Goal: Transaction & Acquisition: Purchase product/service

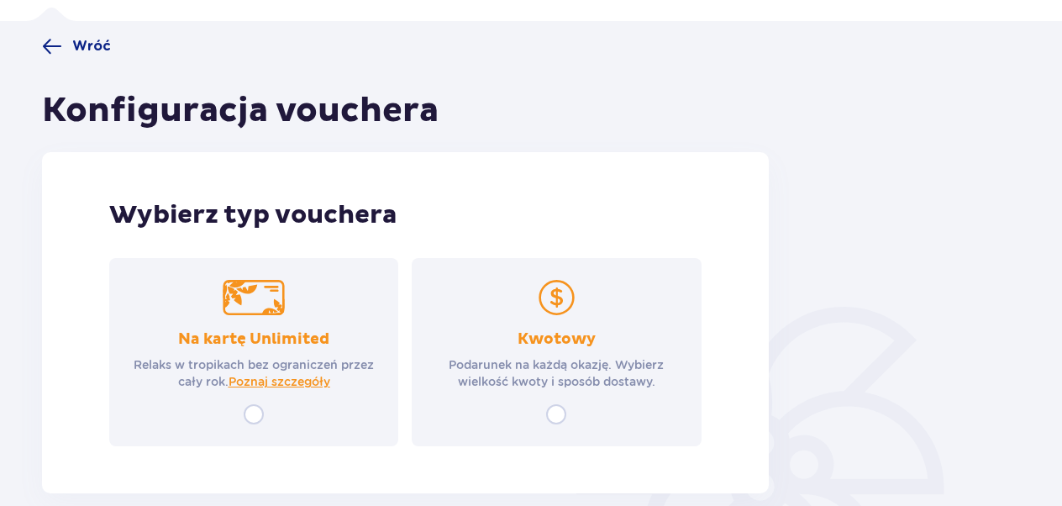
scroll to position [168, 0]
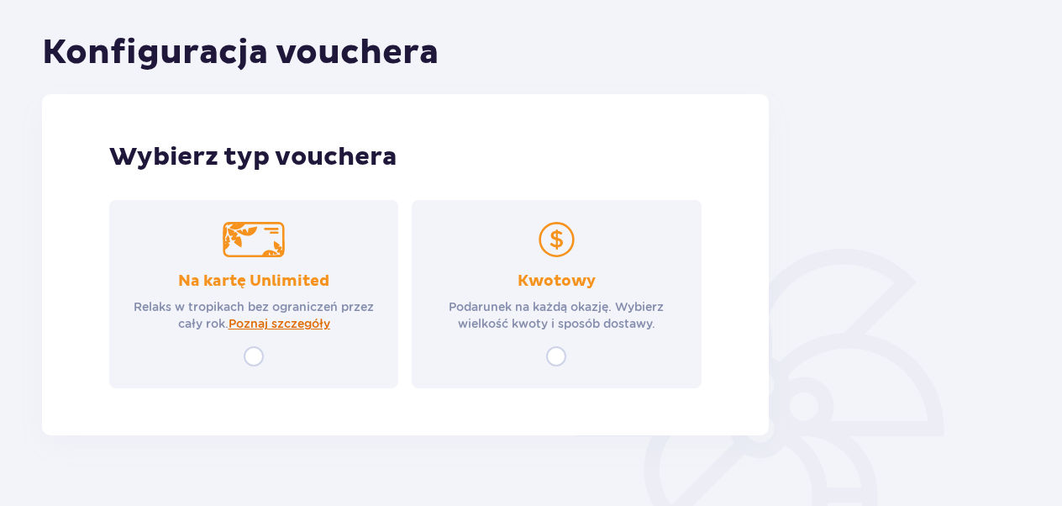
click at [293, 323] on span "Poznaj szczegóły" at bounding box center [280, 323] width 102 height 17
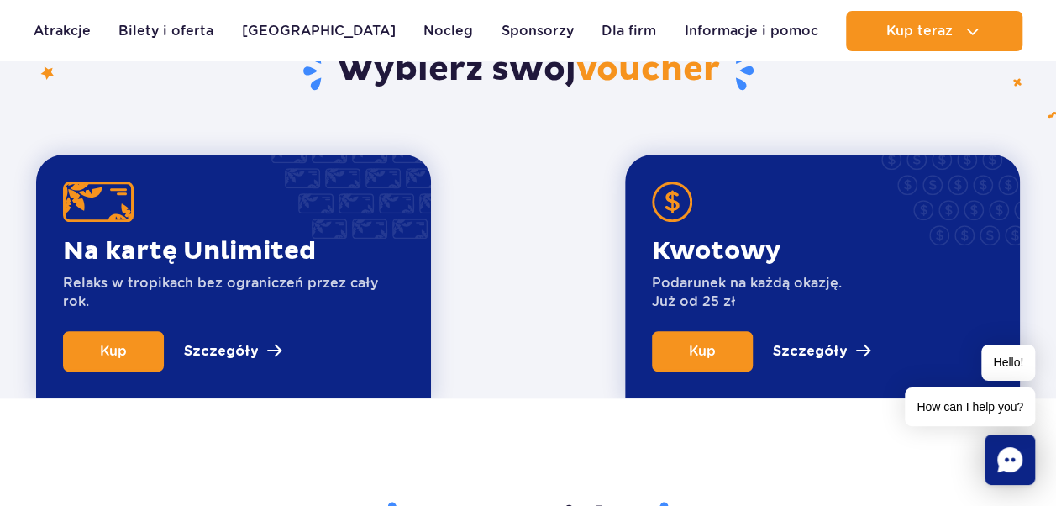
scroll to position [534, 0]
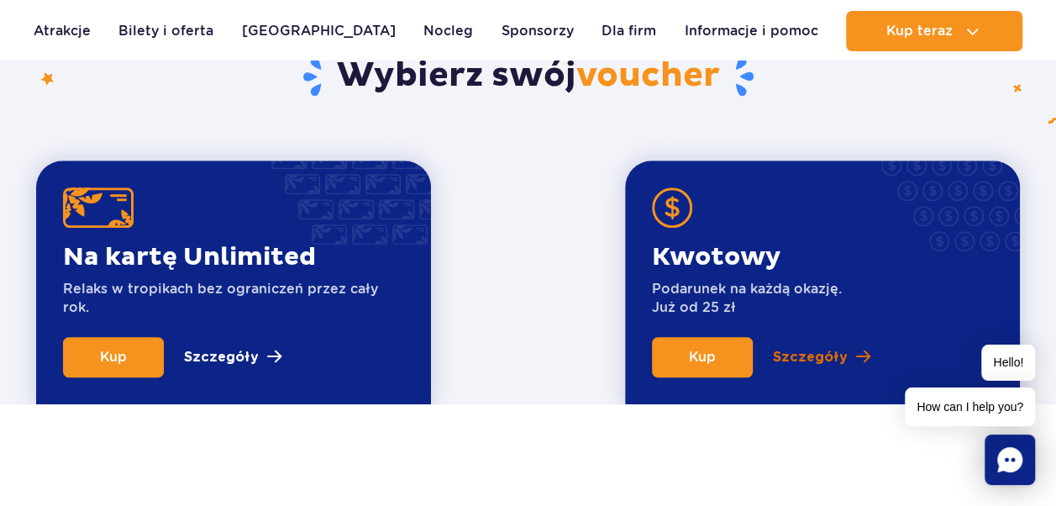
click at [832, 358] on p "Szczegóły" at bounding box center [810, 357] width 75 height 20
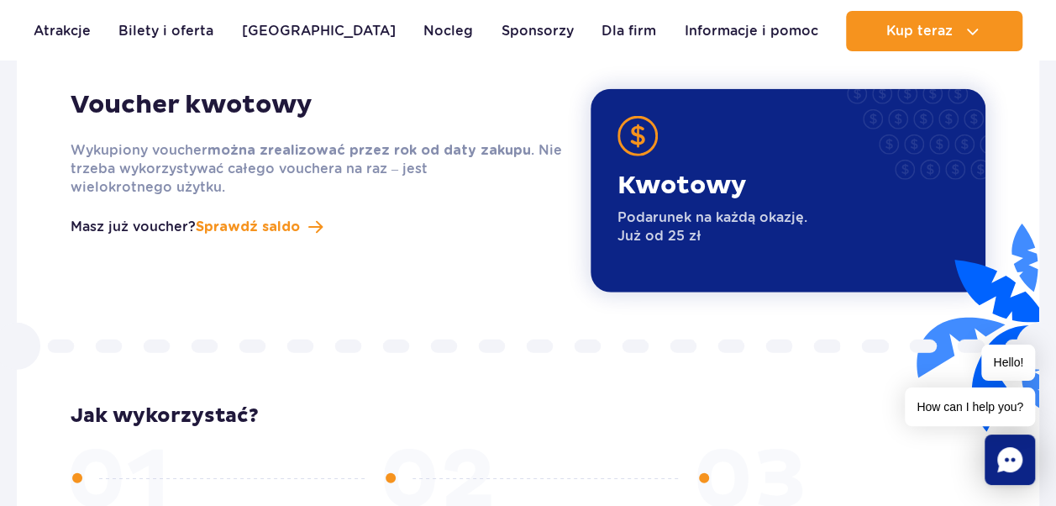
scroll to position [2129, 0]
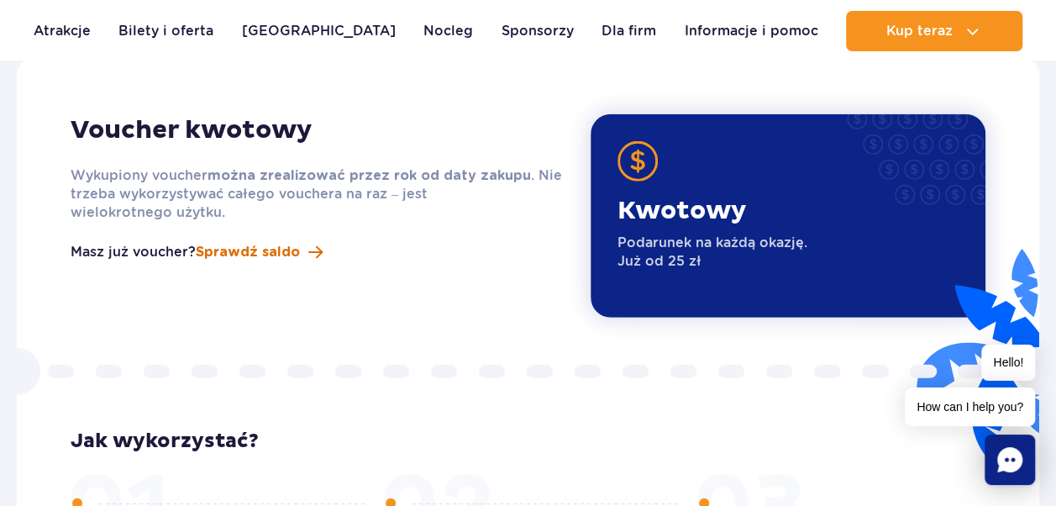
click at [224, 242] on span "Sprawdź saldo" at bounding box center [248, 252] width 104 height 20
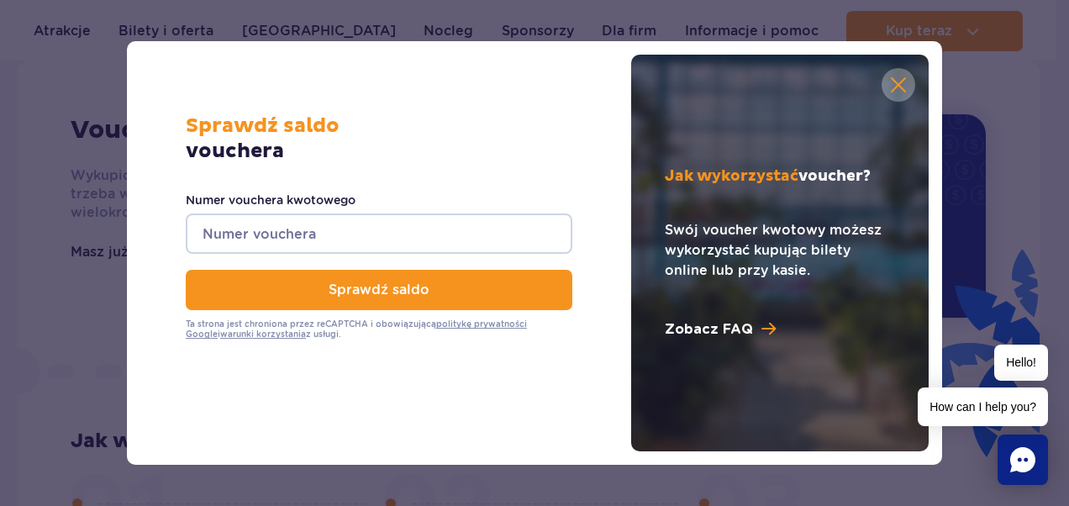
click at [903, 84] on button "button" at bounding box center [898, 85] width 34 height 34
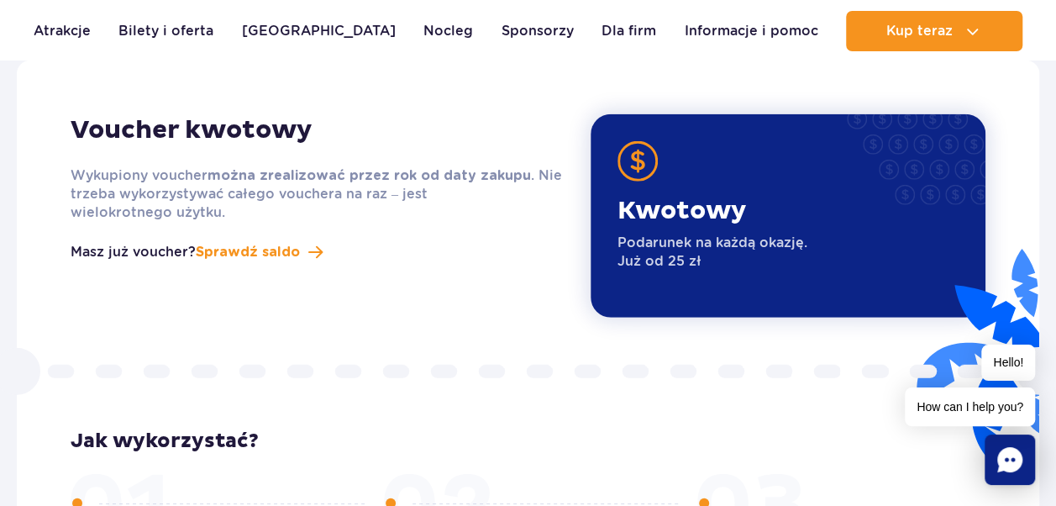
click at [291, 121] on h2 "Voucher kwotowy" at bounding box center [318, 130] width 495 height 32
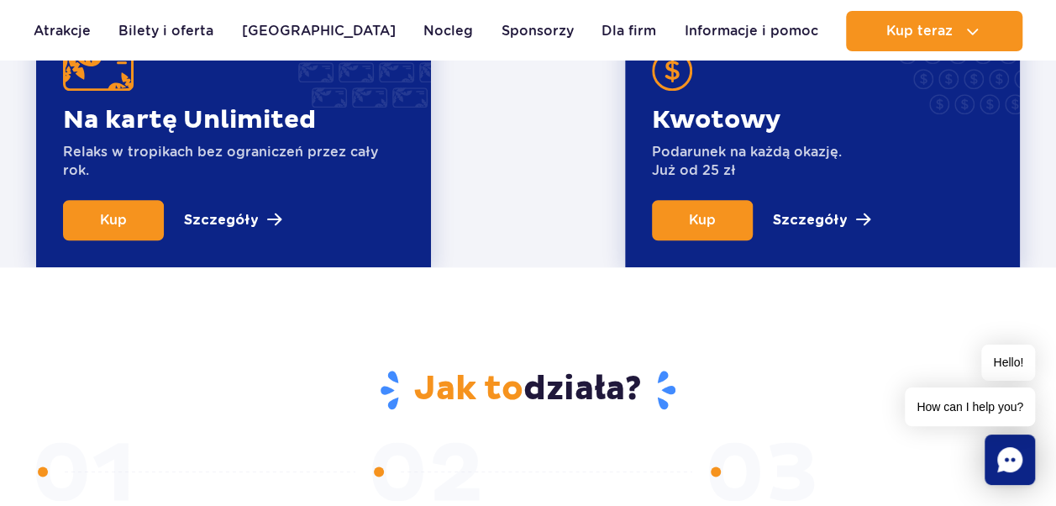
scroll to position [701, 0]
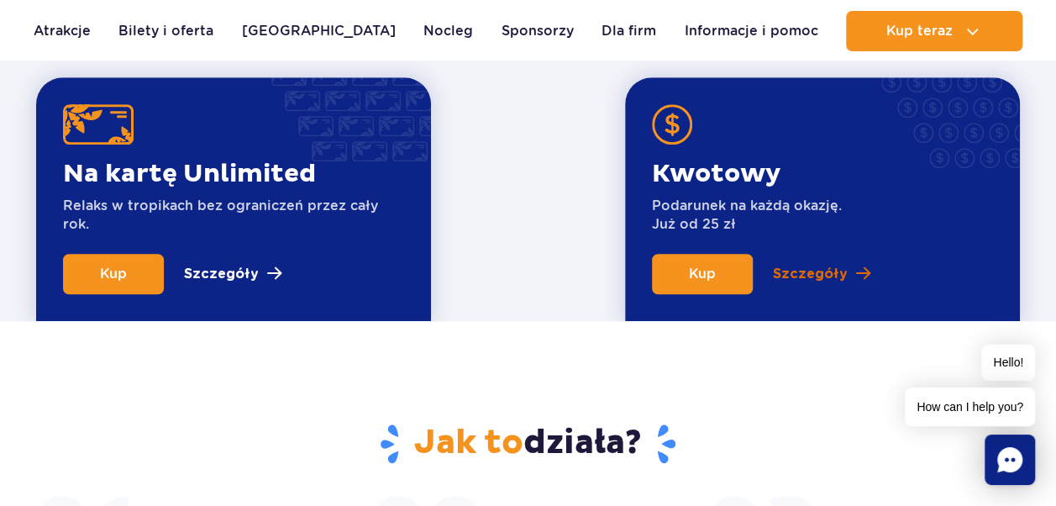
click at [799, 269] on p "Szczegóły" at bounding box center [810, 274] width 75 height 20
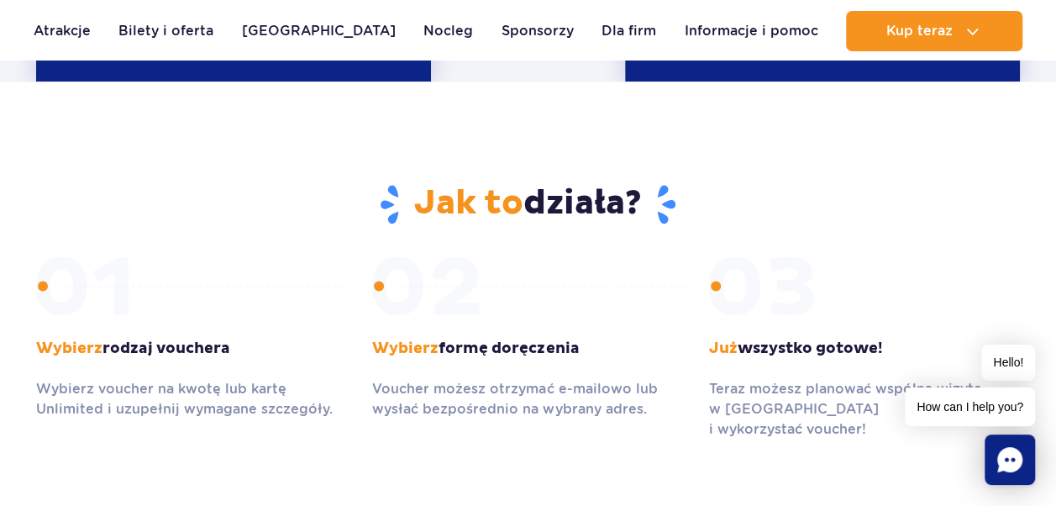
scroll to position [869, 0]
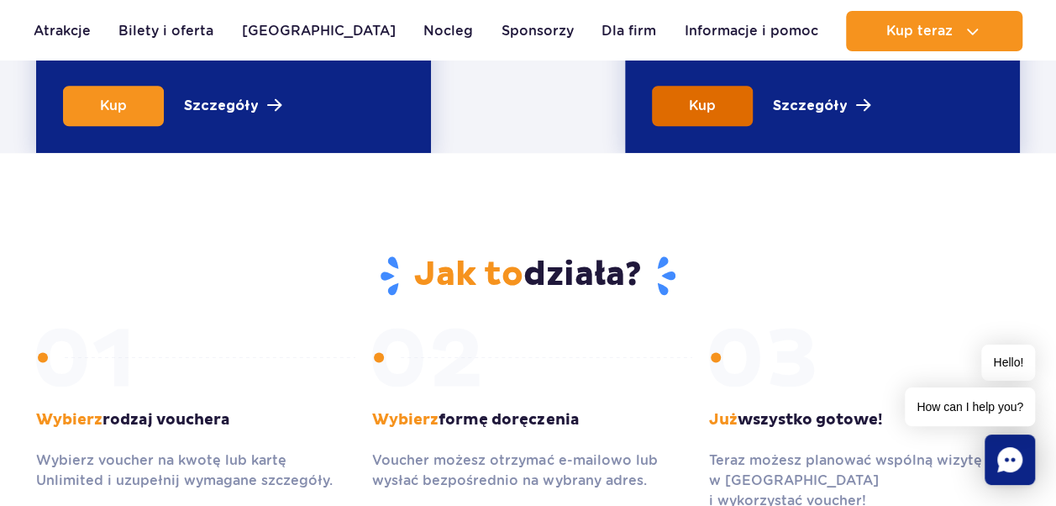
click at [696, 97] on span "Kup" at bounding box center [702, 105] width 27 height 16
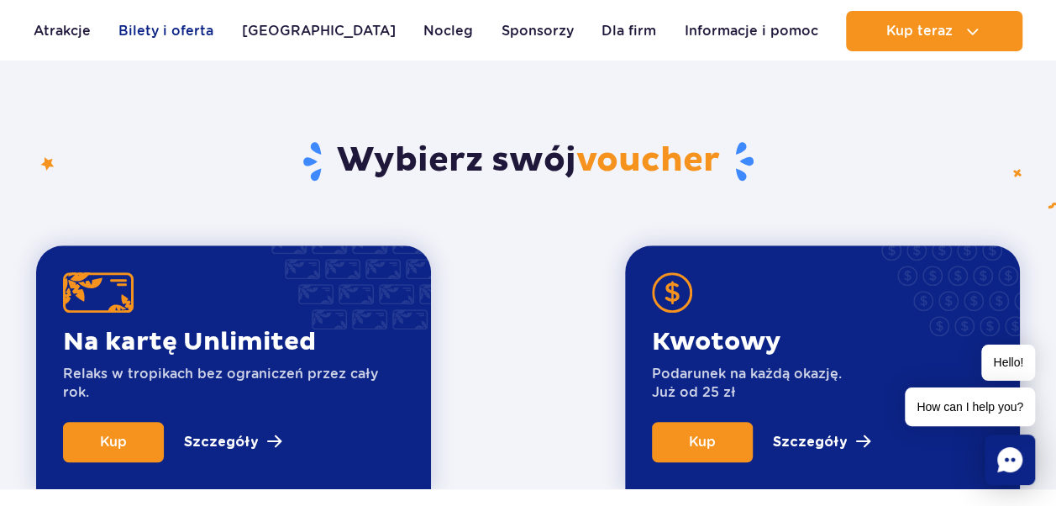
click at [172, 34] on link "Bilety i oferta" at bounding box center [165, 31] width 95 height 40
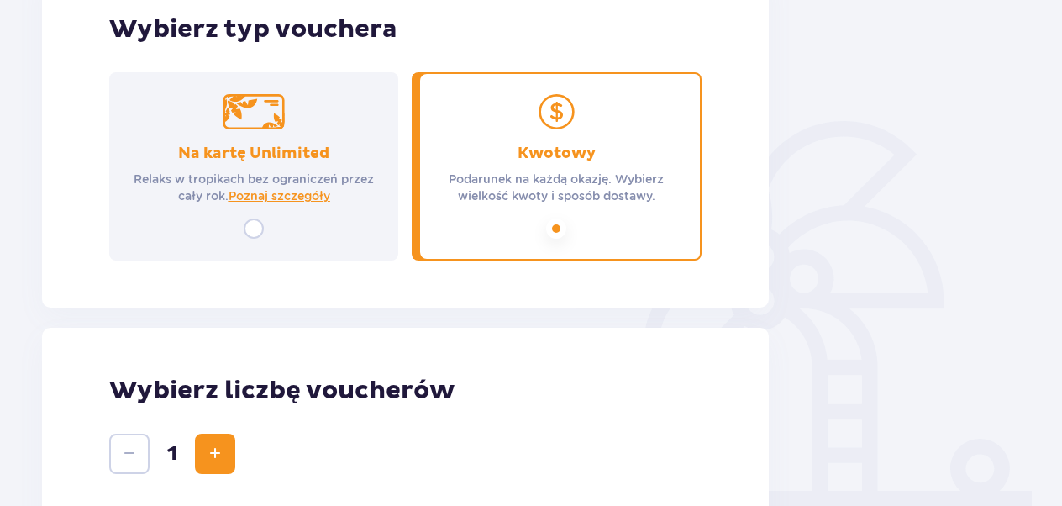
scroll to position [402, 0]
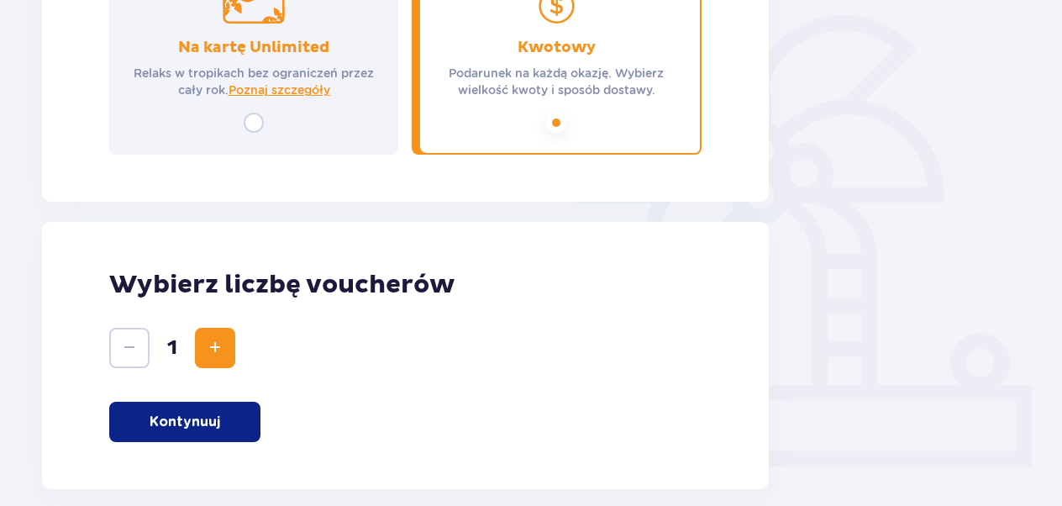
click at [224, 425] on button "Kontynuuj" at bounding box center [184, 422] width 151 height 40
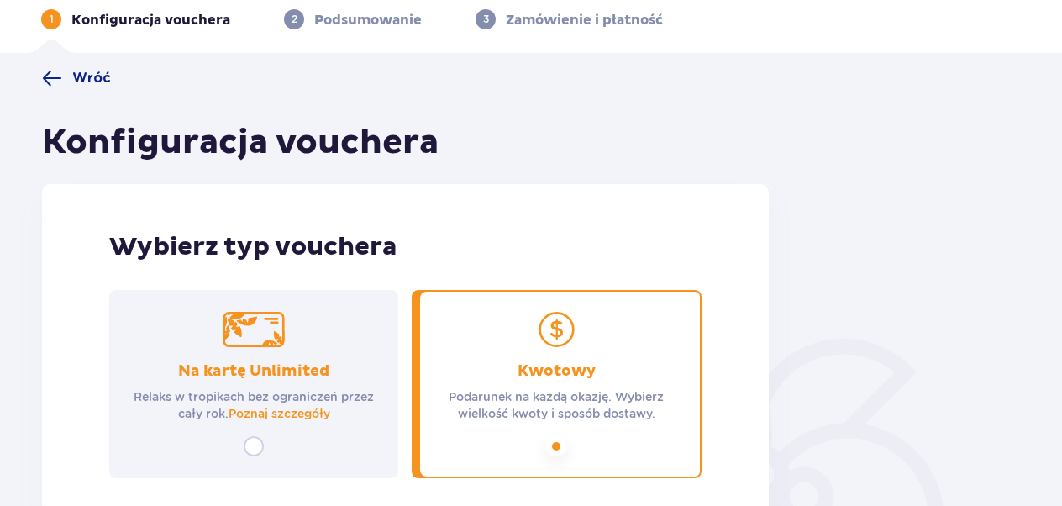
scroll to position [0, 0]
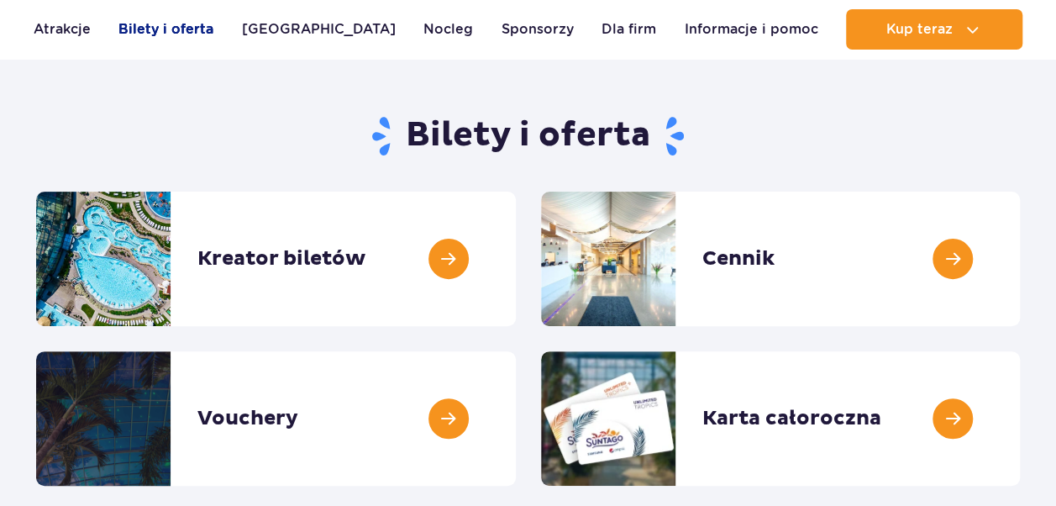
scroll to position [84, 0]
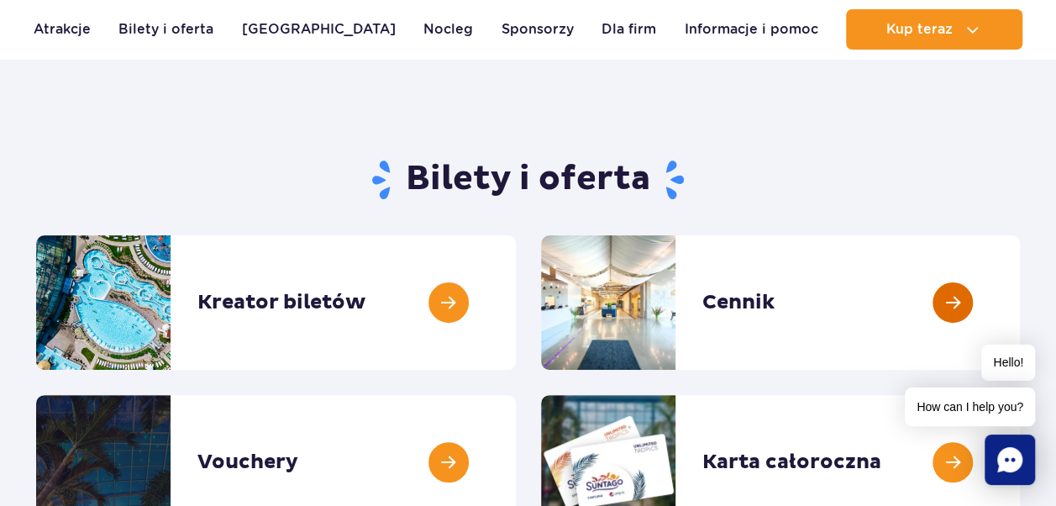
click at [1020, 303] on link at bounding box center [1020, 302] width 0 height 134
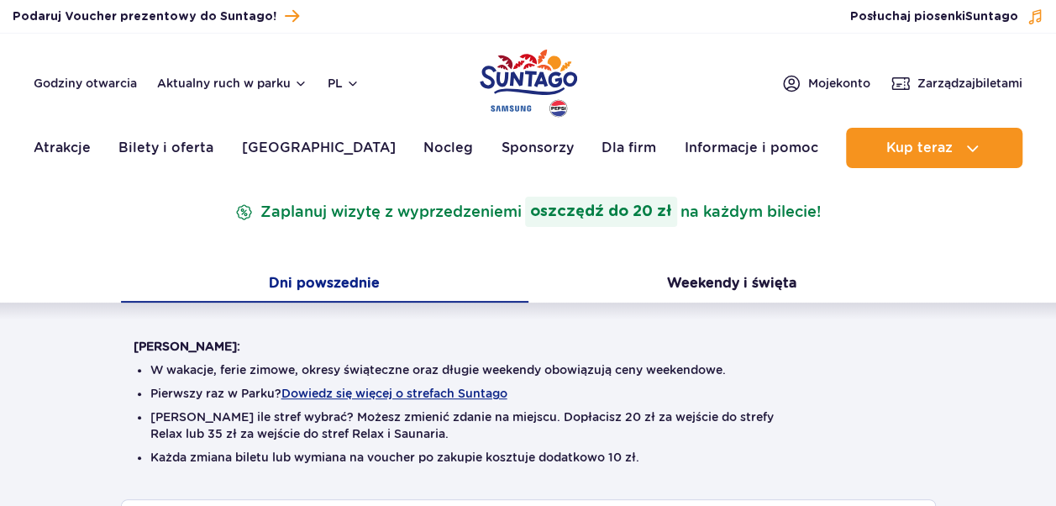
scroll to position [336, 0]
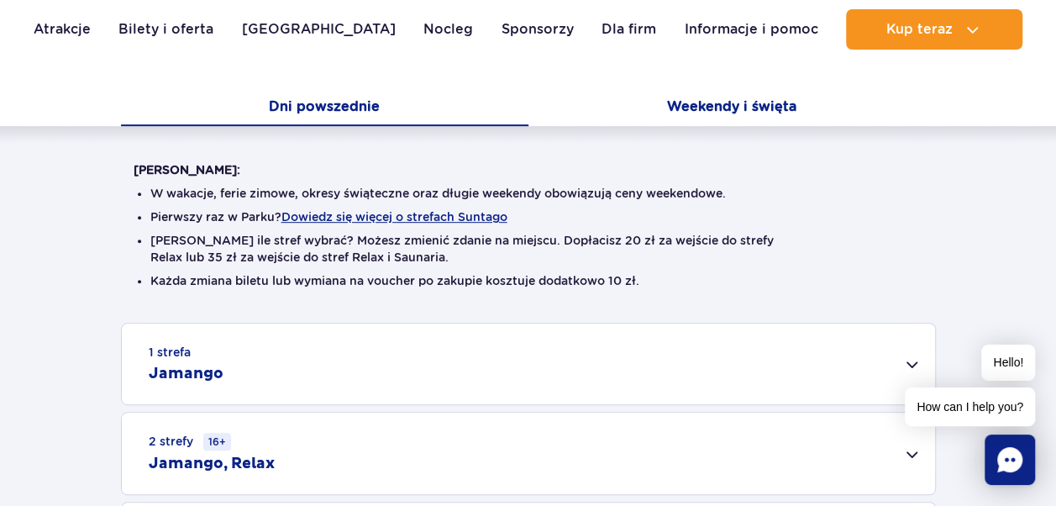
click at [704, 91] on button "Weekendy i święta" at bounding box center [733, 108] width 408 height 35
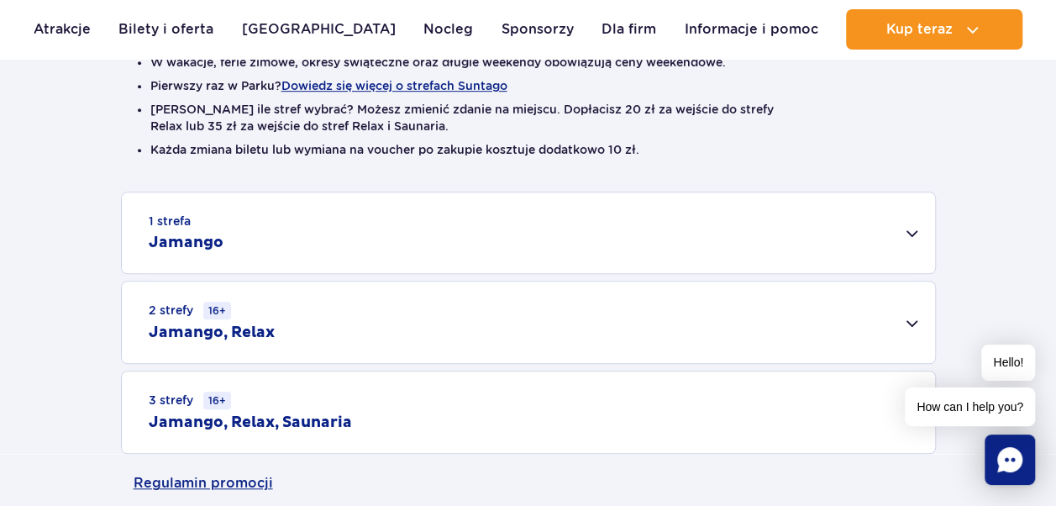
scroll to position [504, 0]
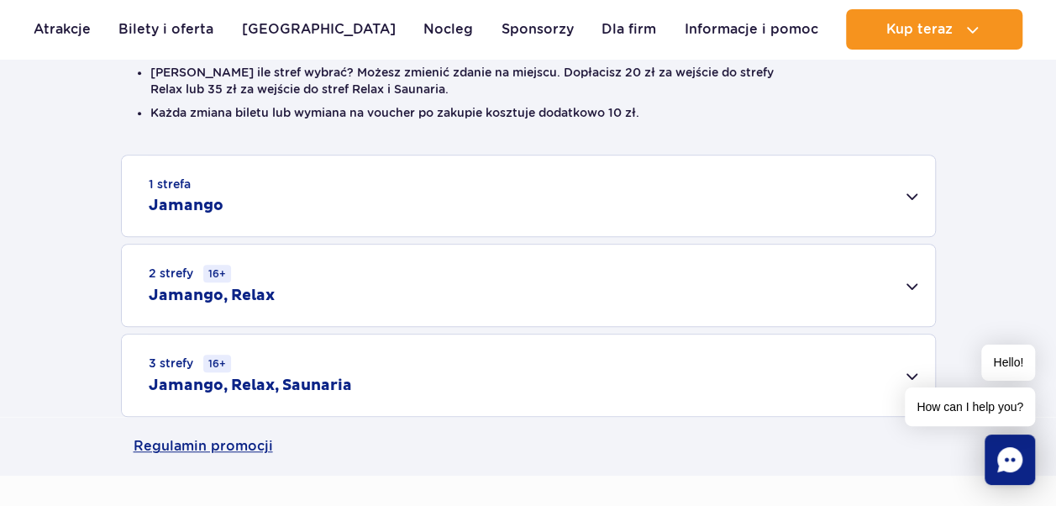
click at [377, 203] on div "1 strefa Jamango" at bounding box center [528, 195] width 813 height 81
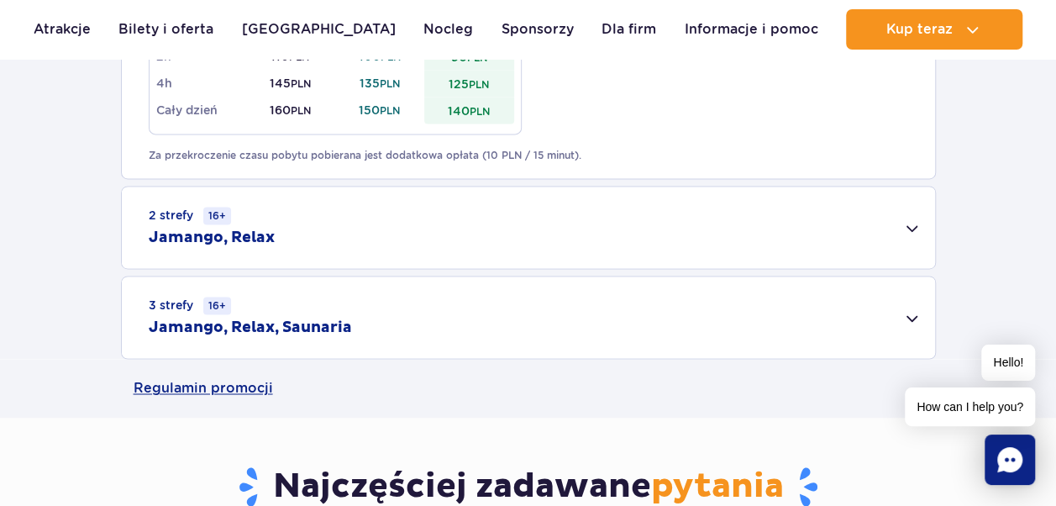
scroll to position [1260, 0]
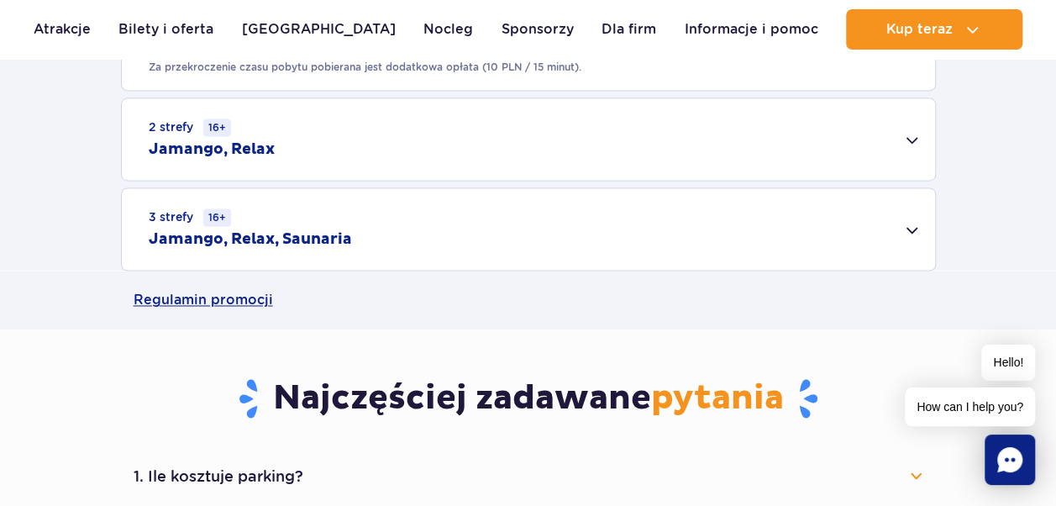
click at [344, 139] on div "2 strefy 16+ Jamango, Relax" at bounding box center [528, 139] width 813 height 82
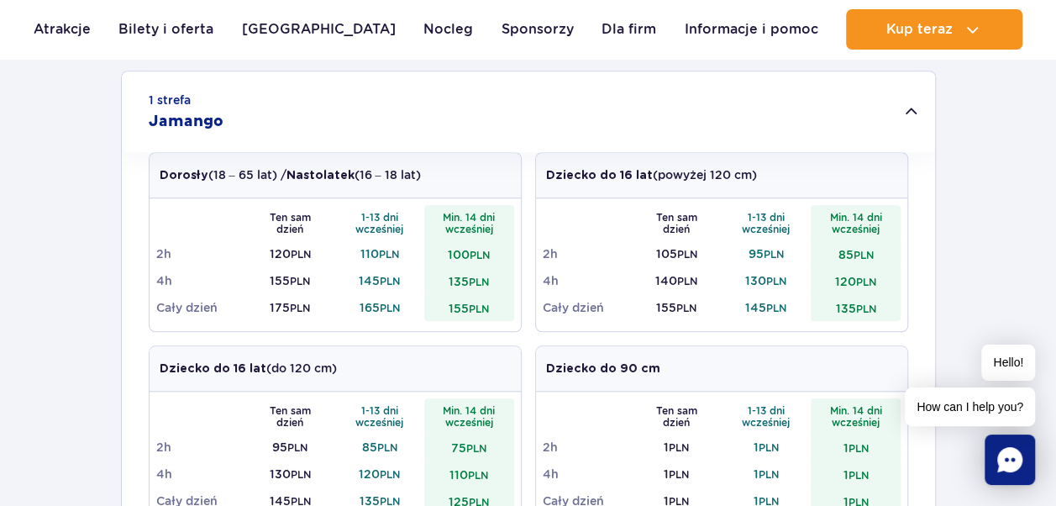
scroll to position [588, 0]
